Goal: Navigation & Orientation: Find specific page/section

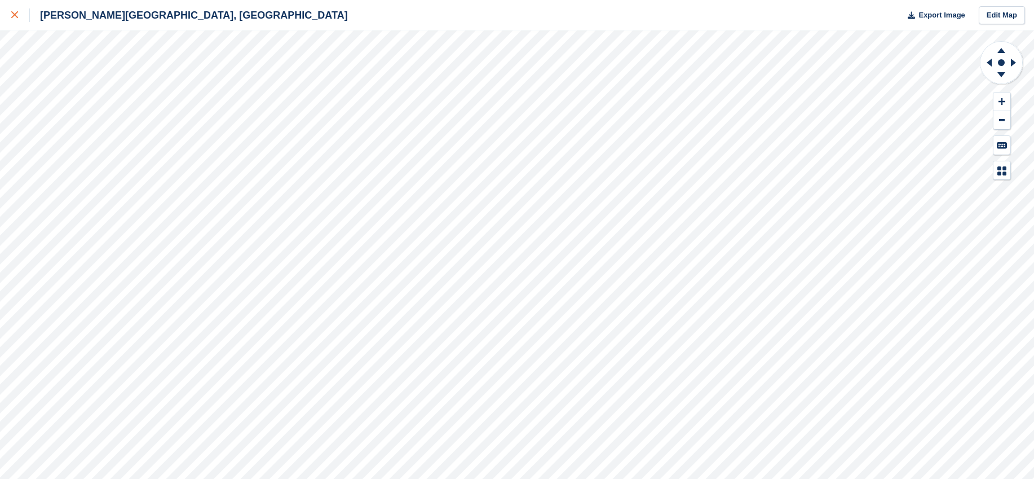
click at [17, 15] on icon at bounding box center [14, 14] width 7 height 7
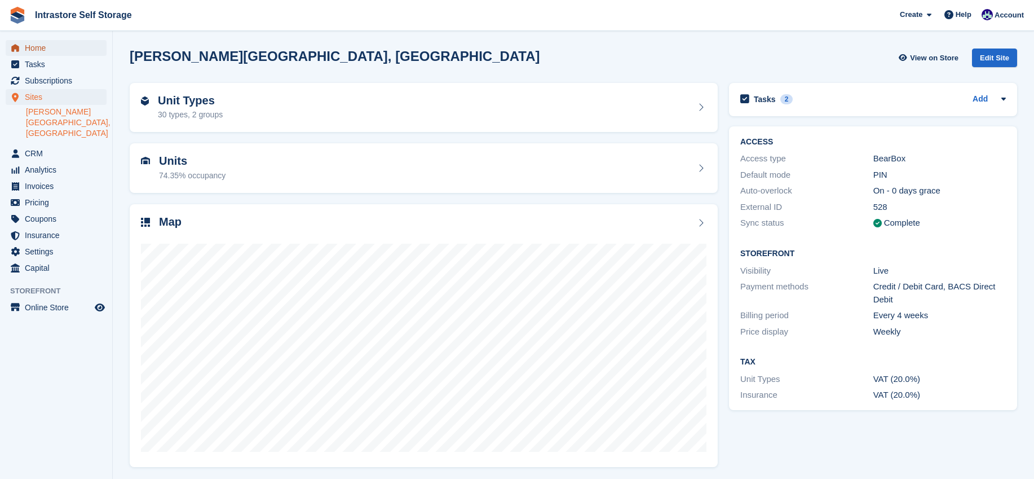
click at [40, 50] on span "Home" at bounding box center [59, 48] width 68 height 16
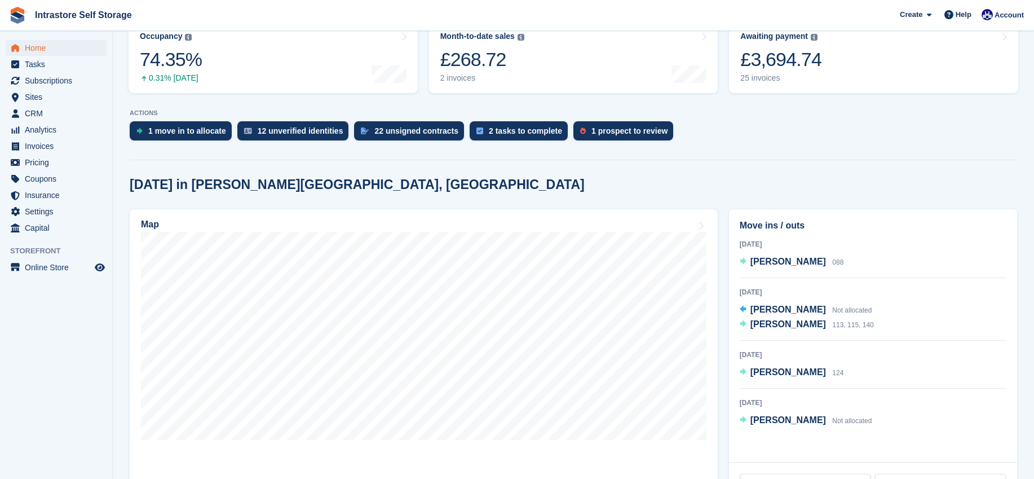
scroll to position [178, 0]
